Goal: Task Accomplishment & Management: Use online tool/utility

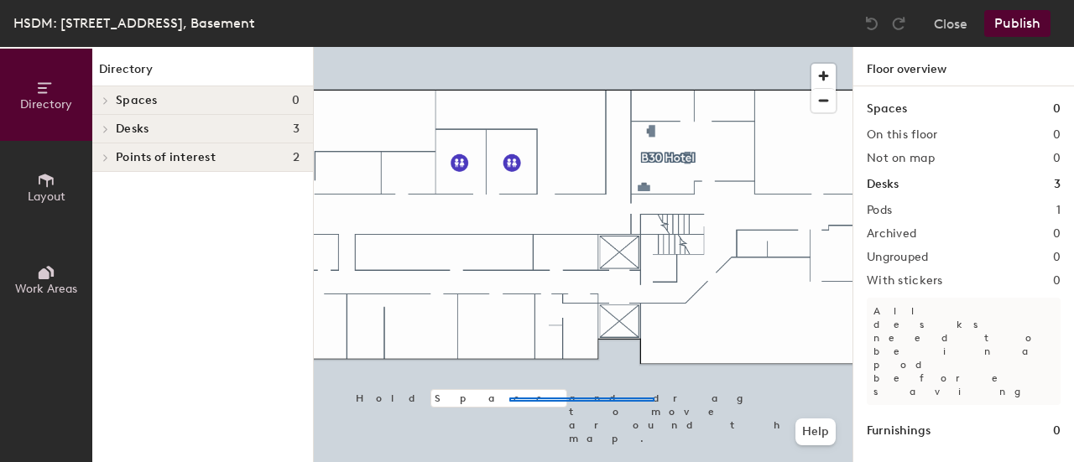
click at [483, 47] on div at bounding box center [583, 47] width 539 height 0
click at [891, 187] on h1 "Desks" at bounding box center [883, 184] width 32 height 18
click at [39, 182] on icon at bounding box center [46, 180] width 15 height 13
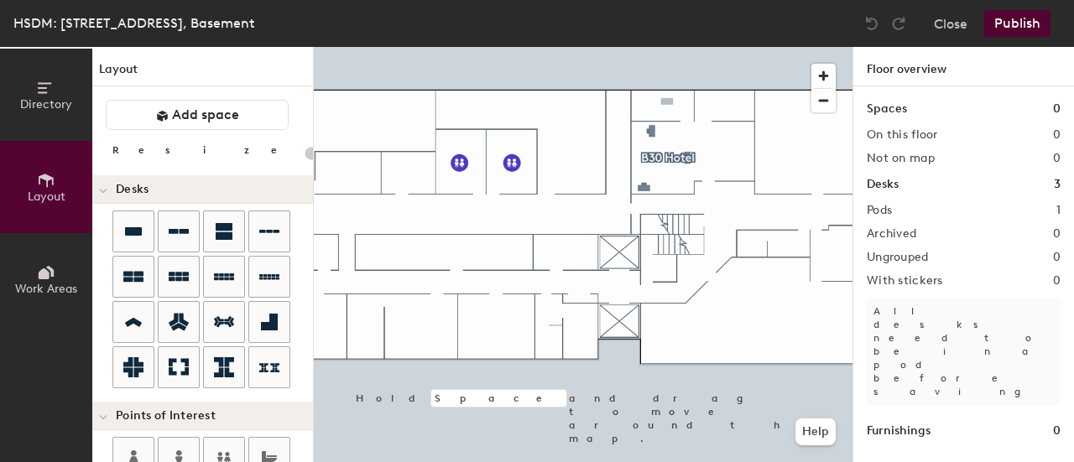
click at [664, 106] on div "Directory Layout Work Areas Layout Add space Resize Desks Points of Interest Fu…" at bounding box center [537, 254] width 1074 height 415
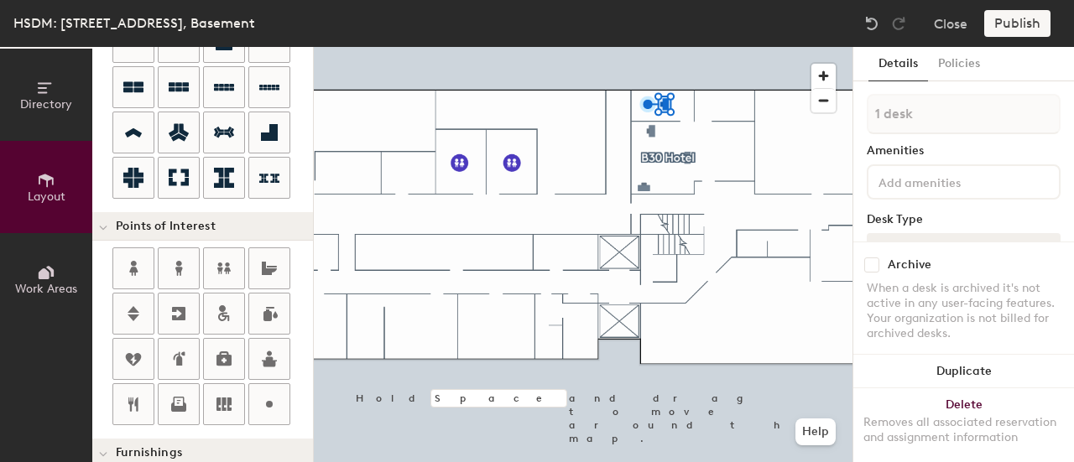
scroll to position [190, 0]
click at [921, 180] on input at bounding box center [950, 181] width 151 height 20
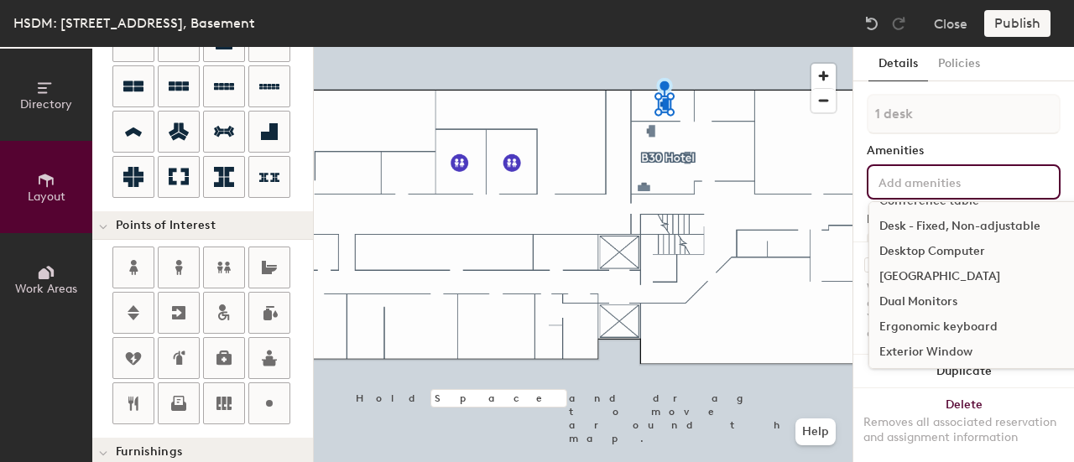
scroll to position [524, 0]
click at [937, 274] on div "[GEOGRAPHIC_DATA]" at bounding box center [1059, 275] width 380 height 25
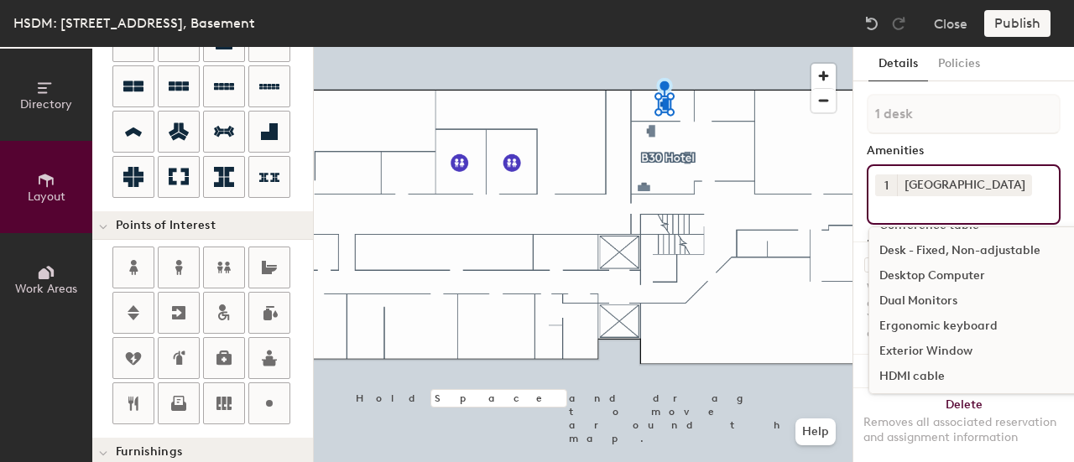
click at [931, 299] on div "Dual Monitors" at bounding box center [1059, 301] width 380 height 25
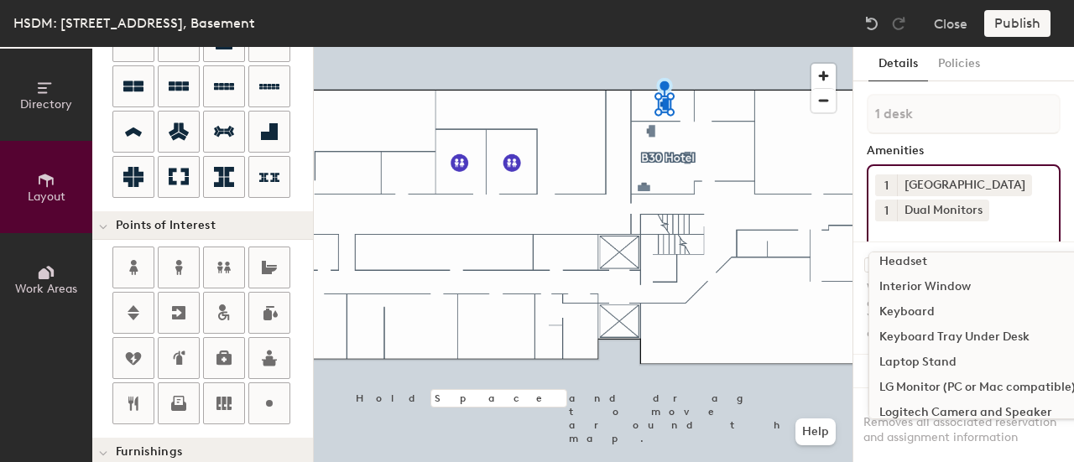
scroll to position [666, 0]
drag, startPoint x: 899, startPoint y: 311, endPoint x: 938, endPoint y: 310, distance: 38.6
click at [938, 310] on div "Keyboard" at bounding box center [1059, 310] width 380 height 25
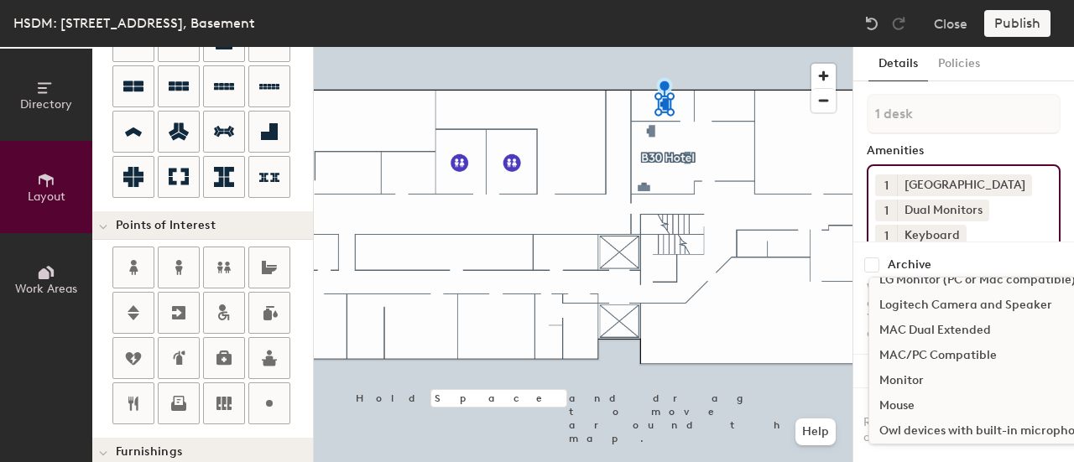
scroll to position [802, 0]
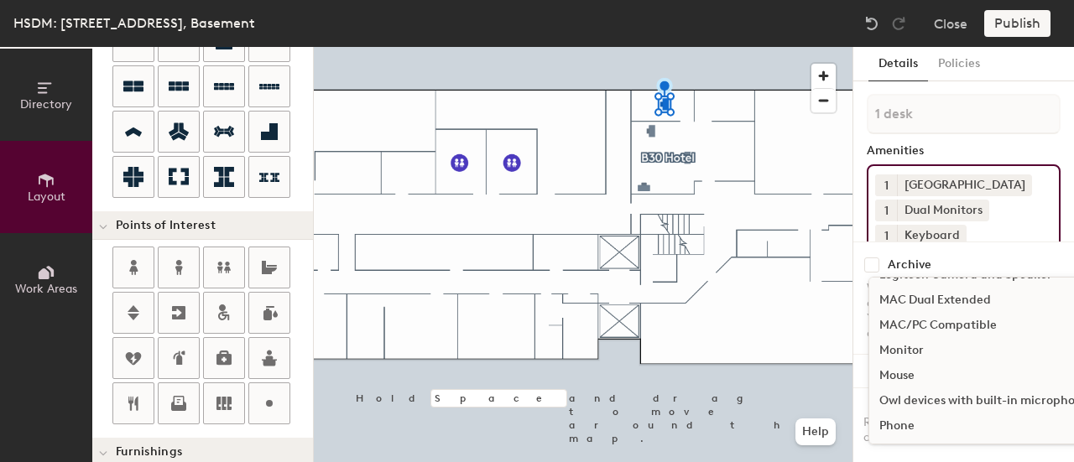
click at [896, 377] on div "Mouse" at bounding box center [1059, 375] width 380 height 25
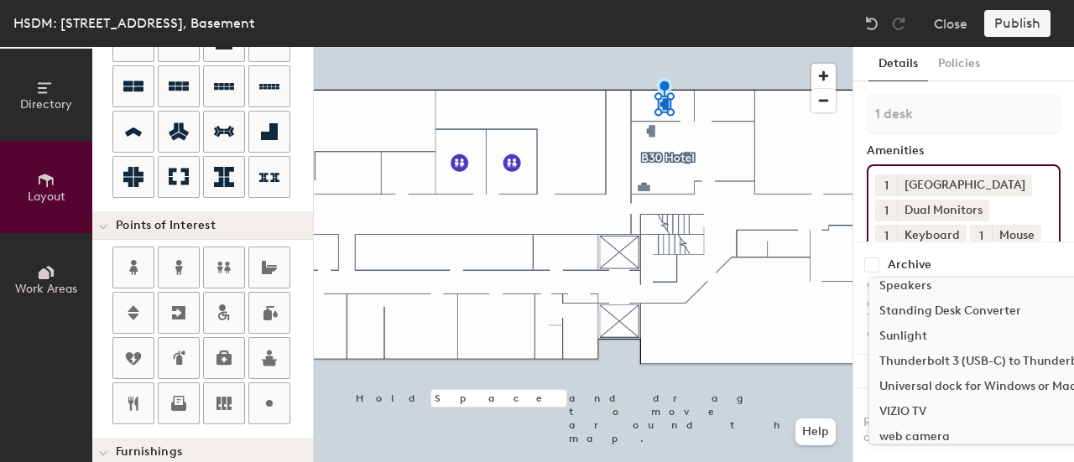
scroll to position [1180, 0]
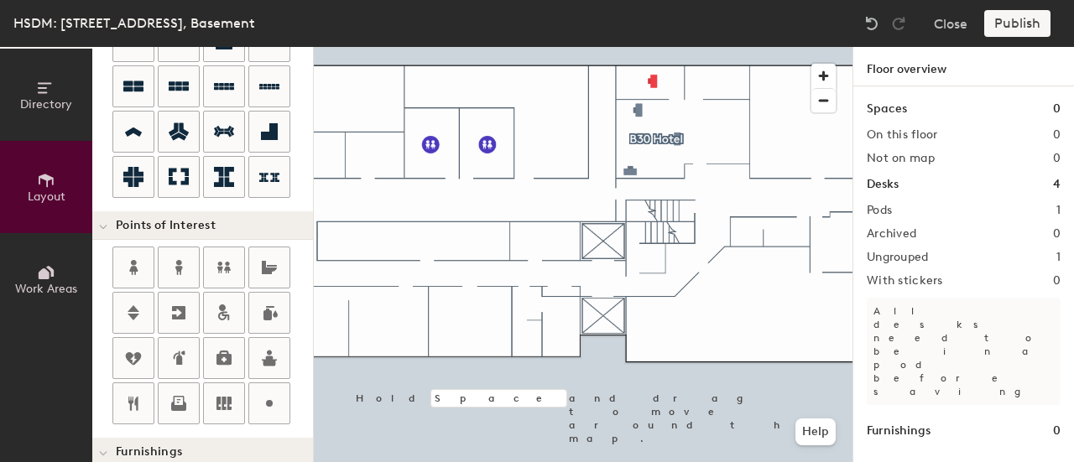
type input "100"
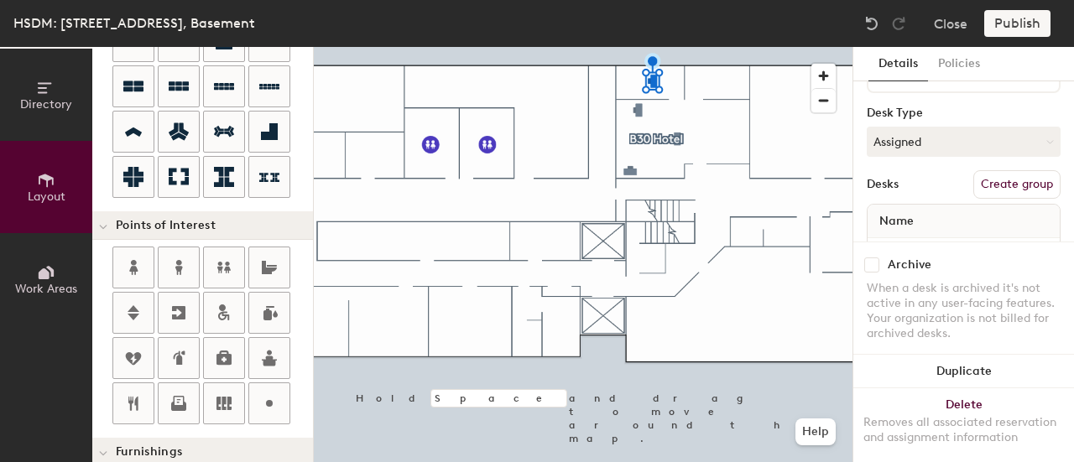
scroll to position [181, 0]
click at [1046, 147] on icon at bounding box center [1050, 143] width 8 height 8
drag, startPoint x: 901, startPoint y: 268, endPoint x: 975, endPoint y: 187, distance: 109.2
click at [975, 187] on div "1 desk Amenities 1 Docking Station 1 Dual Monitors 1 Keyboard 1 Mouse Desk Type…" at bounding box center [964, 98] width 194 height 371
click at [992, 200] on button "Create group" at bounding box center [1016, 185] width 87 height 29
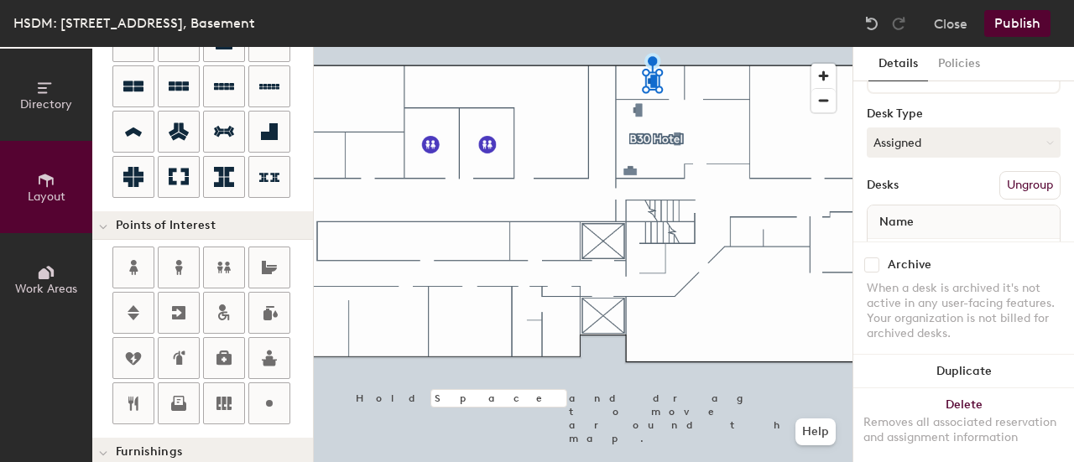
scroll to position [0, 0]
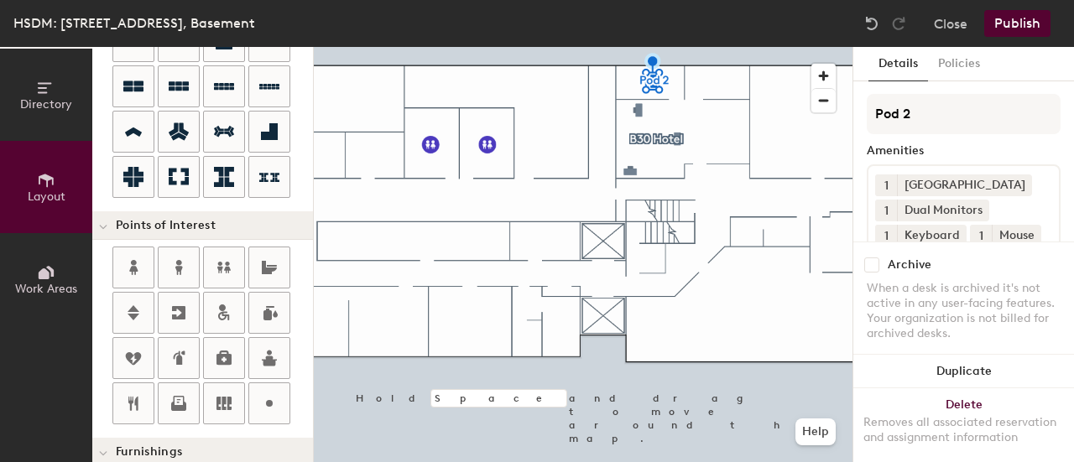
drag, startPoint x: 932, startPoint y: 121, endPoint x: 836, endPoint y: 109, distance: 97.2
click at [836, 109] on div "Directory Layout Work Areas Layout Add space Resize Desks Points of Interest Fu…" at bounding box center [537, 254] width 1074 height 415
type input "A&F Basement"
click at [992, 143] on div "A&F Basement Amenities 1 Docking Station 1 Dual Monitors 1 Keyboard 1 Mouse Des…" at bounding box center [964, 279] width 194 height 371
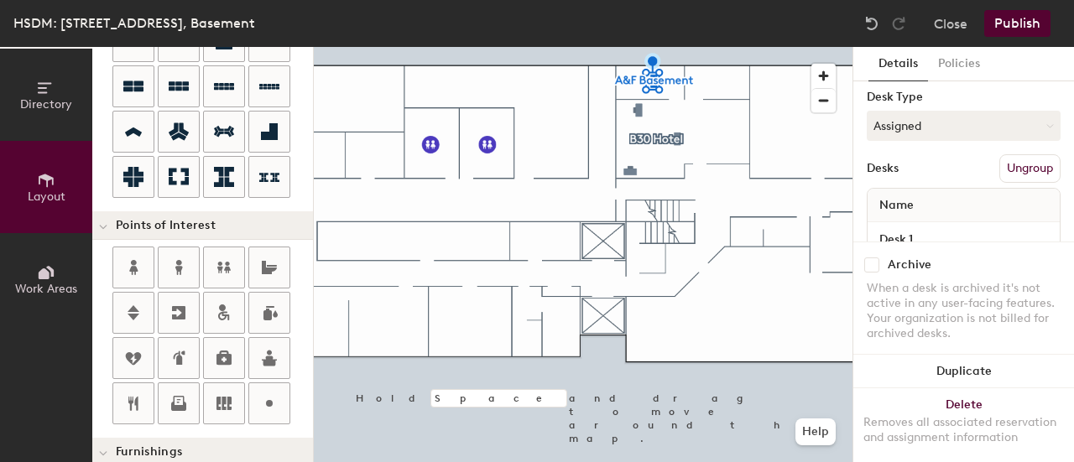
scroll to position [197, 0]
click at [996, 142] on button "Assigned" at bounding box center [964, 127] width 194 height 30
click at [923, 242] on div "Hoteled" at bounding box center [951, 228] width 168 height 25
click at [955, 170] on div "A&F Basement Amenities 1 Docking Station 1 Dual Monitors 1 Keyboard 1 Mouse Des…" at bounding box center [964, 82] width 194 height 371
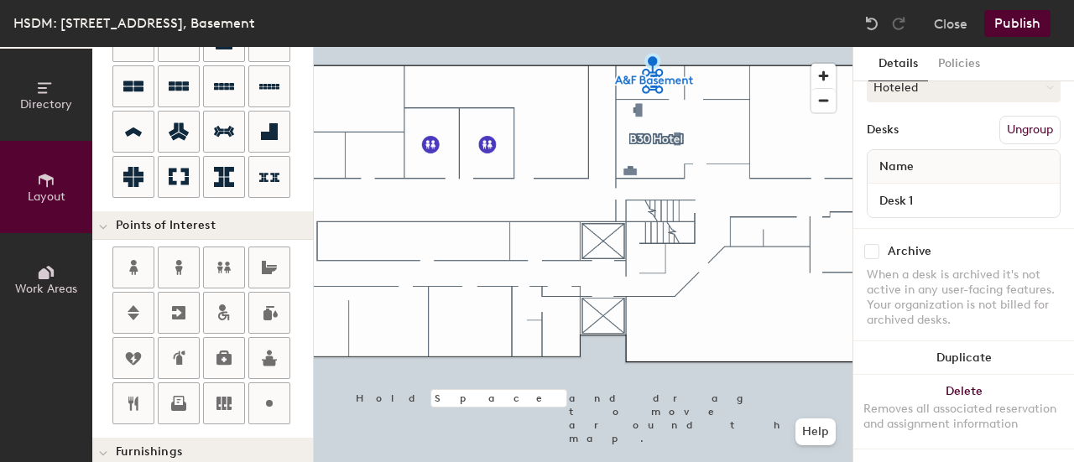
scroll to position [275, 0]
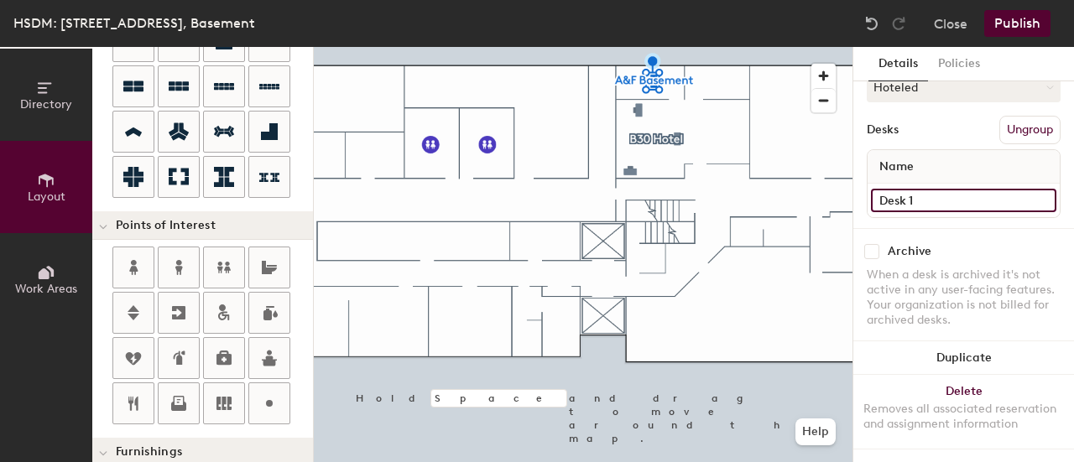
click at [903, 189] on input "Desk 1" at bounding box center [963, 200] width 185 height 23
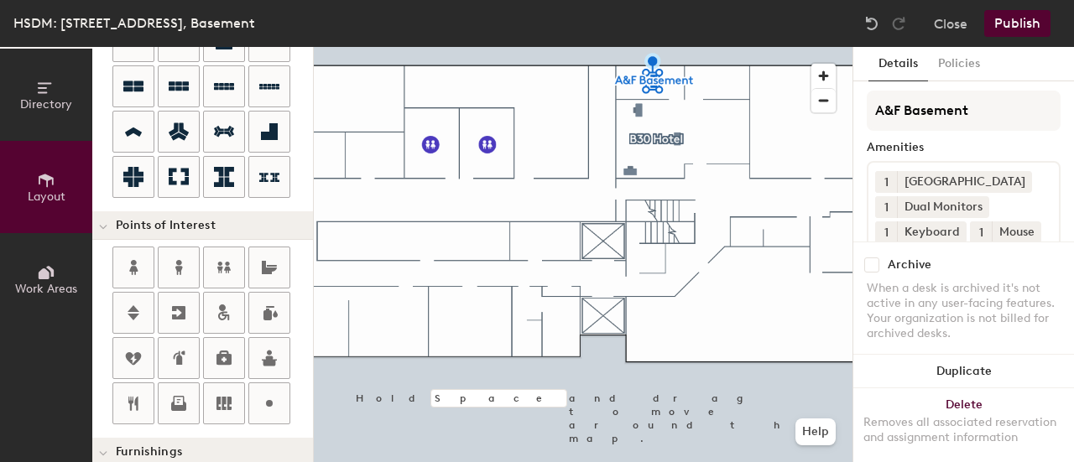
scroll to position [0, 0]
type input "B030 A"
click at [1022, 24] on button "Publish" at bounding box center [1017, 23] width 66 height 27
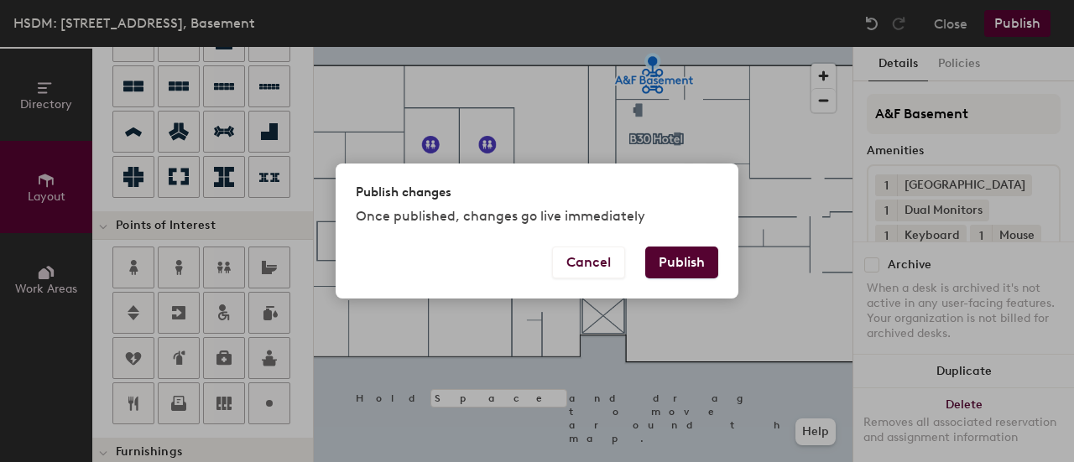
click at [678, 263] on button "Publish" at bounding box center [681, 263] width 73 height 32
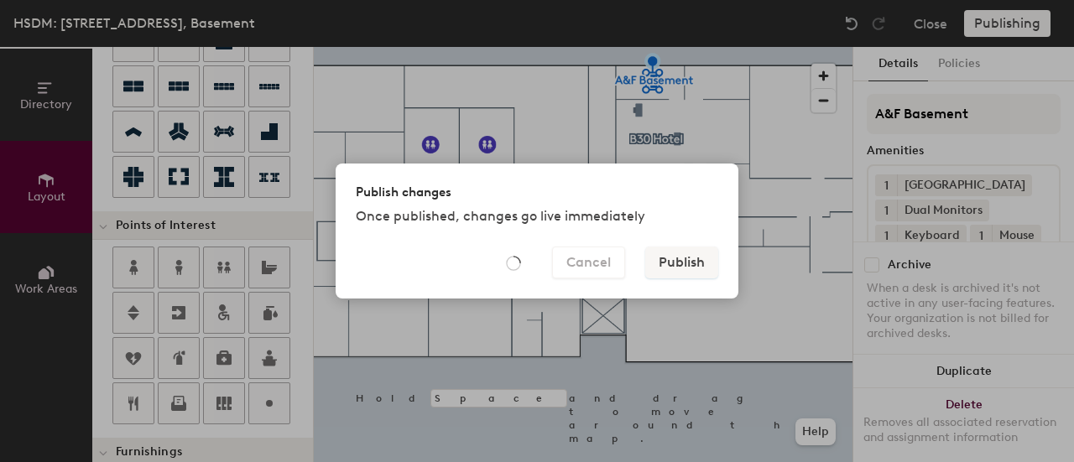
type input "20"
